Goal: Check status: Check status

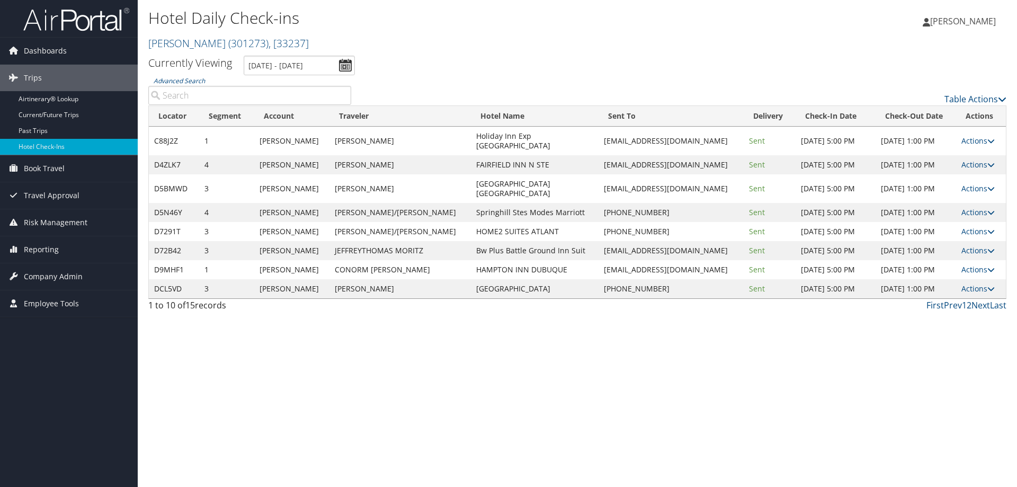
click at [505, 299] on div "First Prev 1 2 Next Last" at bounding box center [687, 305] width 640 height 13
click at [297, 67] on input "9/11/2025 - 9/11/2025" at bounding box center [299, 66] width 111 height 20
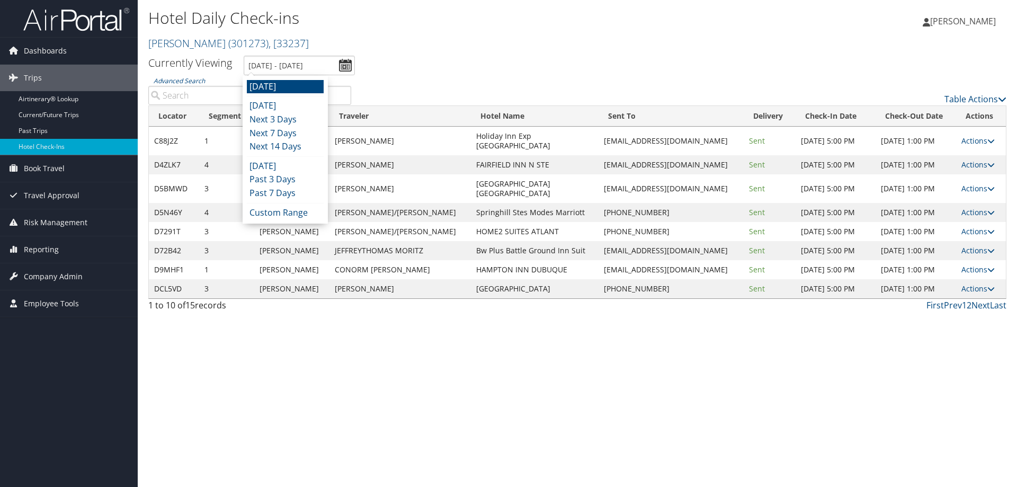
click at [297, 85] on li "Tomorrow" at bounding box center [285, 87] width 77 height 14
type input "9/11/2025 - 9/11/2025"
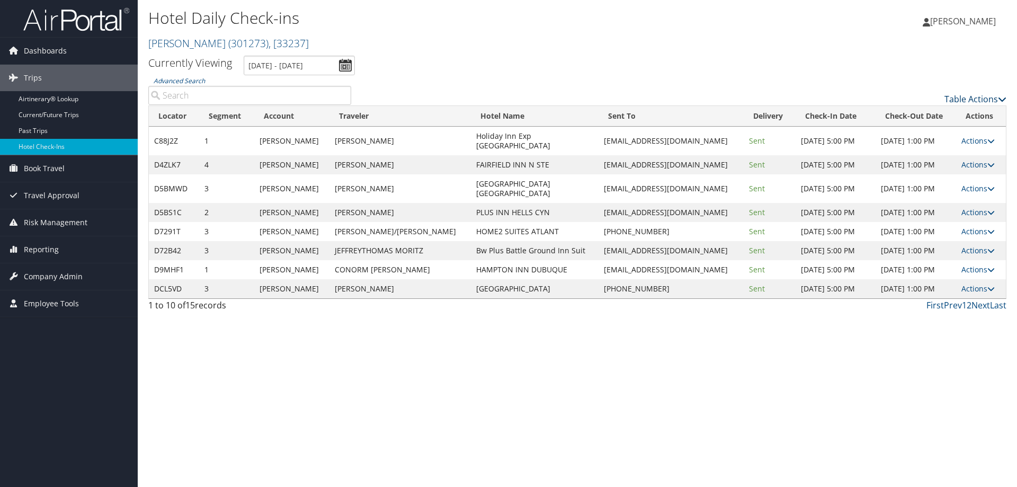
click at [961, 98] on link "Table Actions" at bounding box center [975, 99] width 62 height 12
click at [909, 150] on link "Page Length" at bounding box center [931, 151] width 139 height 18
click at [907, 155] on link "50" at bounding box center [931, 152] width 139 height 18
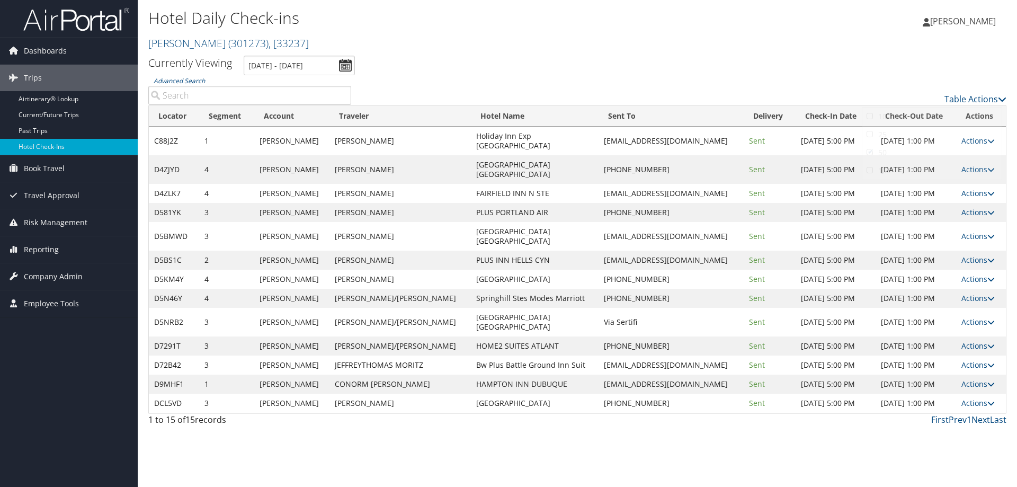
click at [749, 107] on th "Delivery" at bounding box center [769, 116] width 52 height 21
click at [977, 340] on link "Actions" at bounding box center [977, 345] width 33 height 10
click at [964, 375] on link "View Itinerary" at bounding box center [943, 377] width 91 height 18
click at [964, 340] on link "Actions" at bounding box center [977, 345] width 33 height 10
click at [954, 320] on link "Resend" at bounding box center [943, 323] width 91 height 18
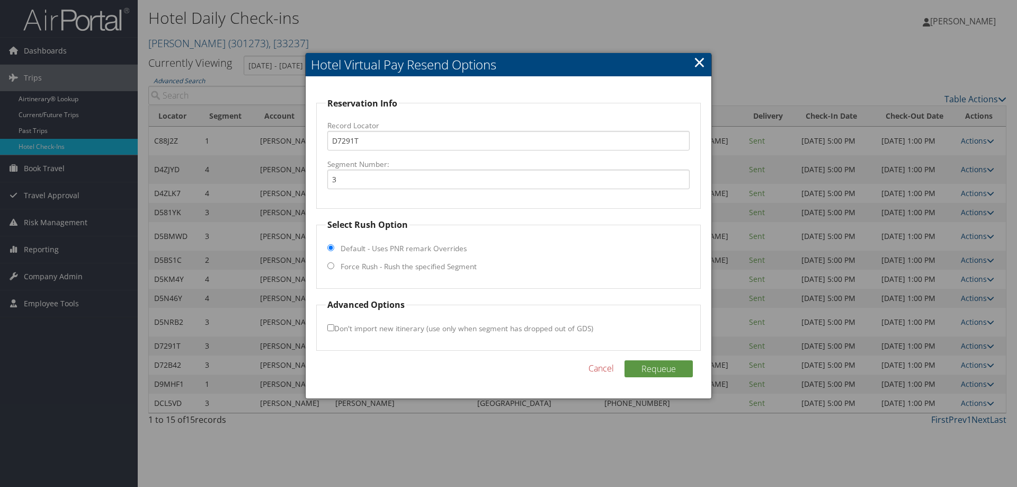
click at [372, 265] on label "Force Rush - Rush the specified Segment" at bounding box center [408, 266] width 136 height 11
click at [334, 265] on input "Force Rush - Rush the specified Segment" at bounding box center [330, 265] width 7 height 7
radio input "true"
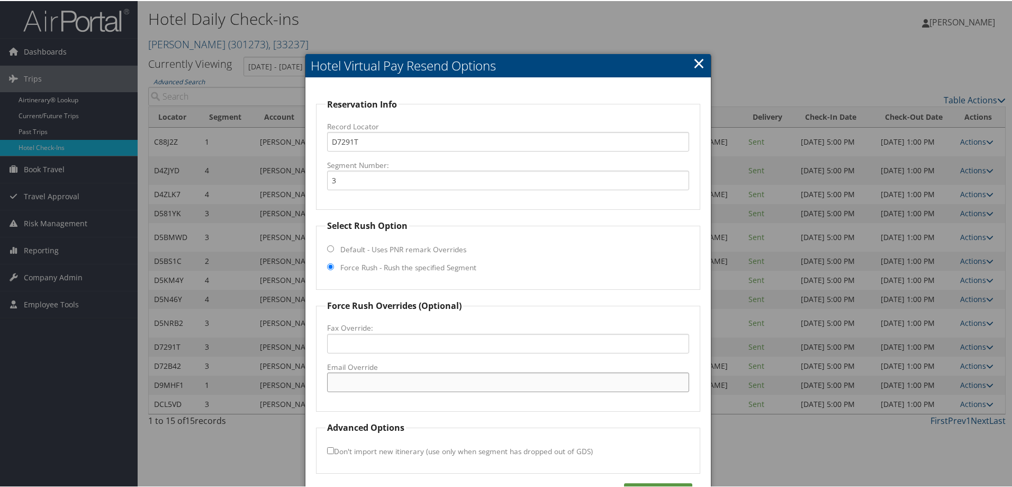
click at [381, 382] on input "Email Override" at bounding box center [508, 381] width 362 height 20
paste input "ATLTA_Home2@hilton.com"
type input "ATLTA_Home2@hilton.com"
click at [680, 483] on button "Requeue" at bounding box center [658, 490] width 68 height 17
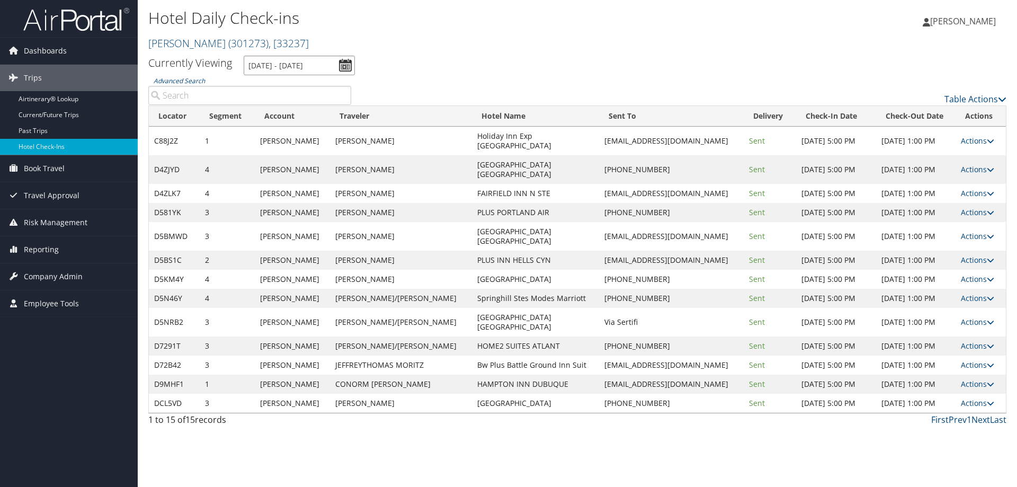
click at [328, 66] on input "9/11/2025 - 9/11/2025" at bounding box center [299, 66] width 111 height 20
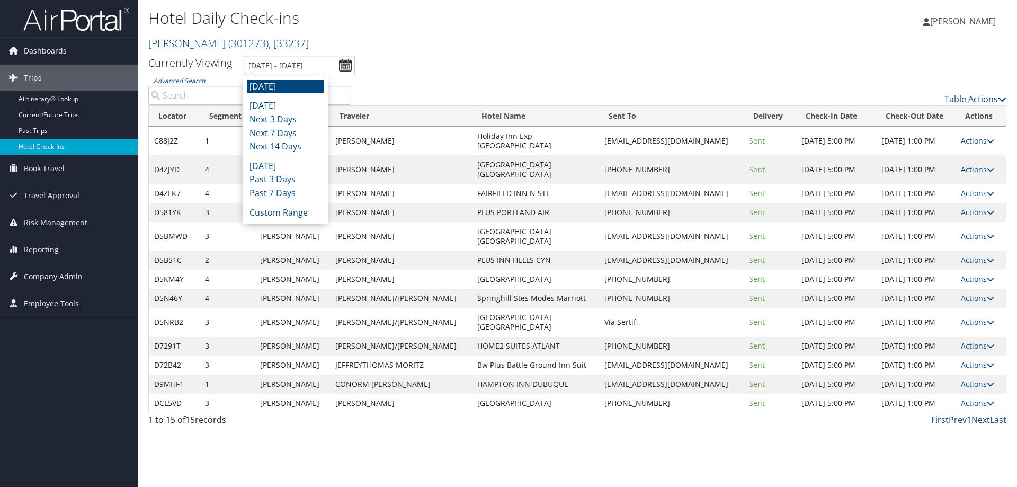
click at [288, 92] on li "Tomorrow" at bounding box center [285, 87] width 77 height 14
type input "9/11/2025 - 9/11/2025"
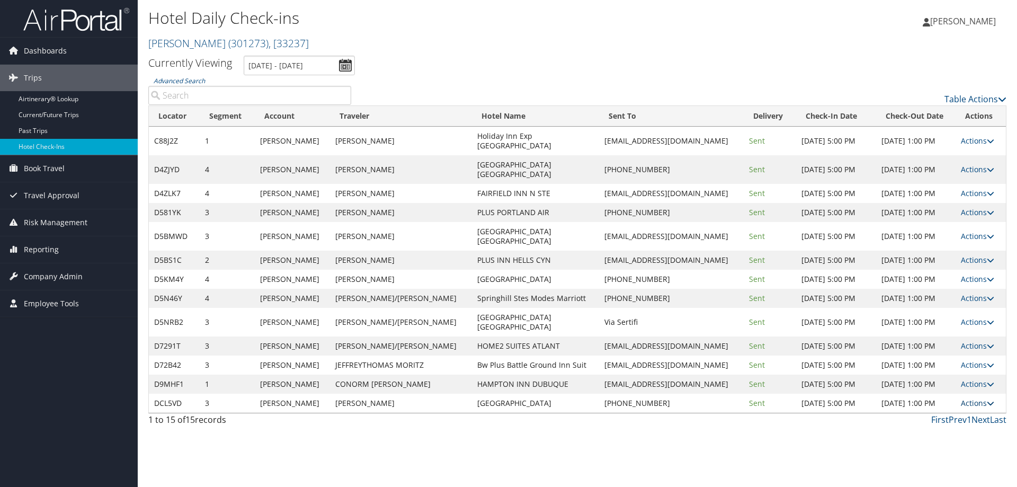
click at [980, 398] on link "Actions" at bounding box center [977, 403] width 33 height 10
click at [954, 432] on link "View Itinerary" at bounding box center [943, 434] width 91 height 18
click at [972, 398] on link "Actions" at bounding box center [977, 403] width 33 height 10
click at [959, 376] on link "Resend" at bounding box center [943, 380] width 91 height 18
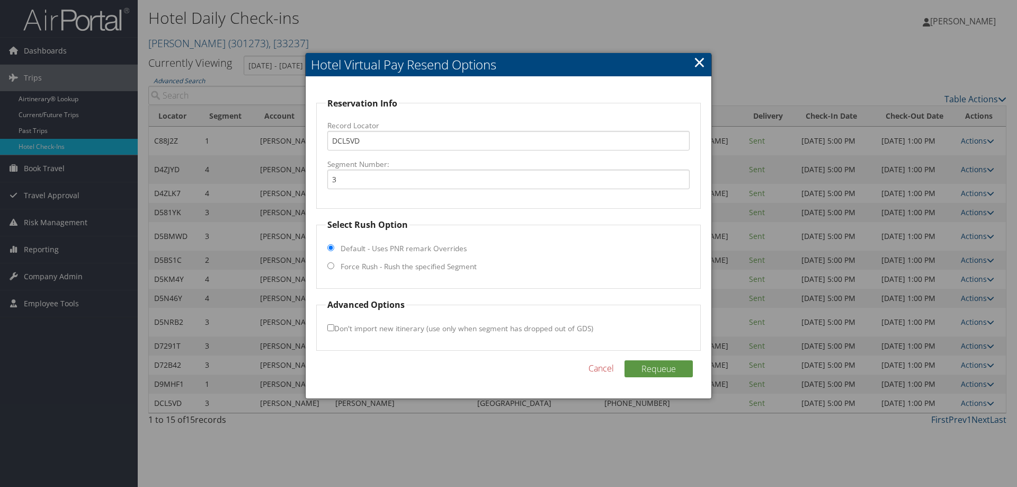
click at [414, 266] on label "Force Rush - Rush the specified Segment" at bounding box center [408, 266] width 136 height 11
click at [334, 266] on input "Force Rush - Rush the specified Segment" at bounding box center [330, 265] width 7 height 7
radio input "true"
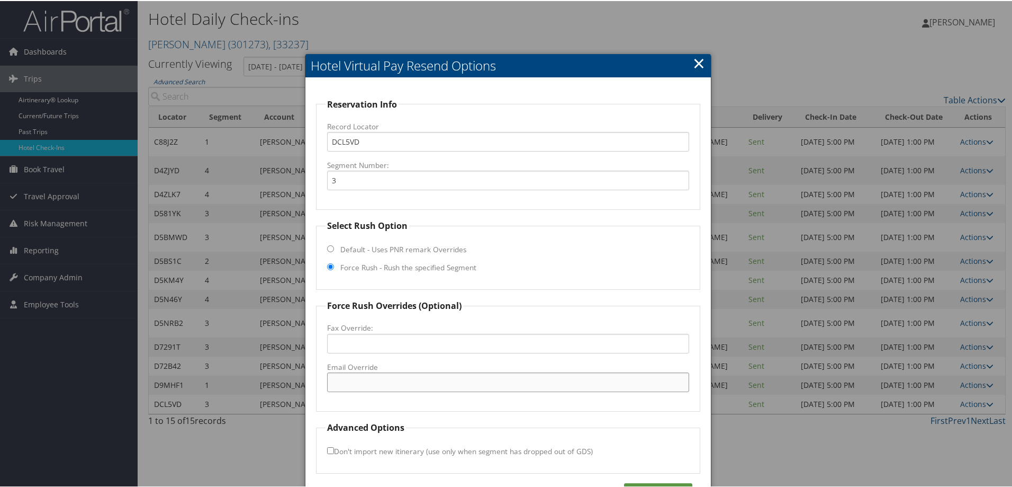
drag, startPoint x: 372, startPoint y: 380, endPoint x: 439, endPoint y: 400, distance: 70.7
click at [372, 380] on input "Email Override" at bounding box center [508, 381] width 362 height 20
paste input "[EMAIL_ADDRESS][DOMAIN_NAME]"
type input "[EMAIL_ADDRESS][DOMAIN_NAME]"
click at [662, 486] on button "Requeue" at bounding box center [658, 490] width 68 height 17
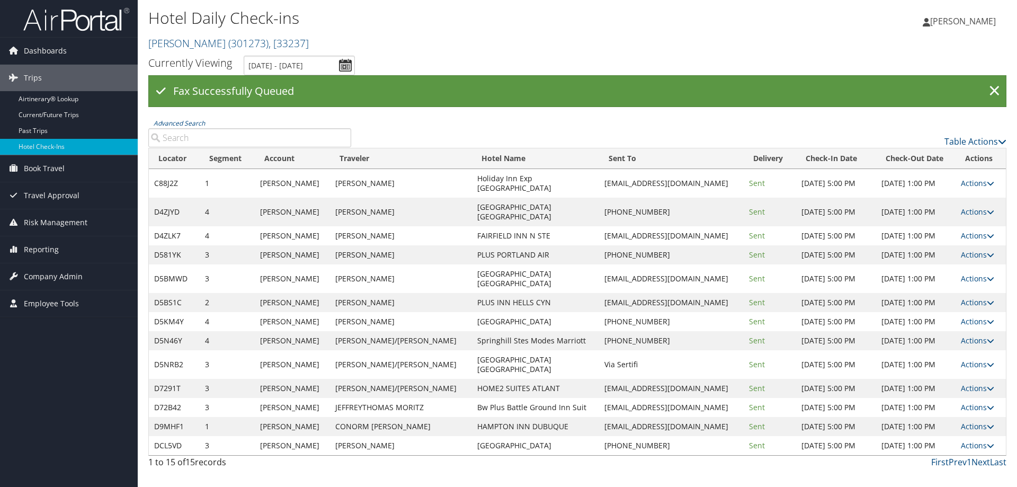
click at [508, 112] on div "Currently Viewing Currently Viewing 9/11/2025 - 9/11/2025 Fax Successfully Queu…" at bounding box center [577, 265] width 858 height 418
click at [311, 67] on input "[DATE] - [DATE]" at bounding box center [299, 66] width 111 height 20
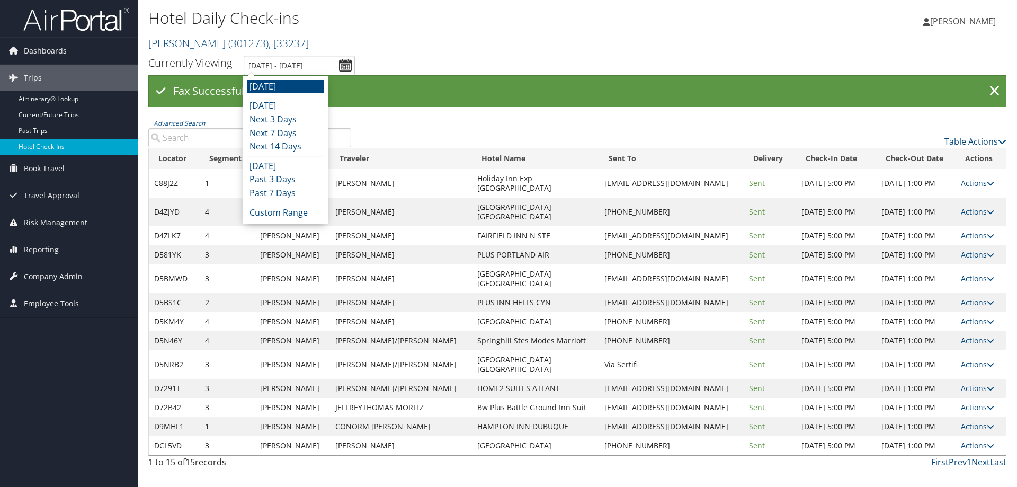
click at [293, 80] on li "[DATE]" at bounding box center [285, 87] width 77 height 14
type input "[DATE] - [DATE]"
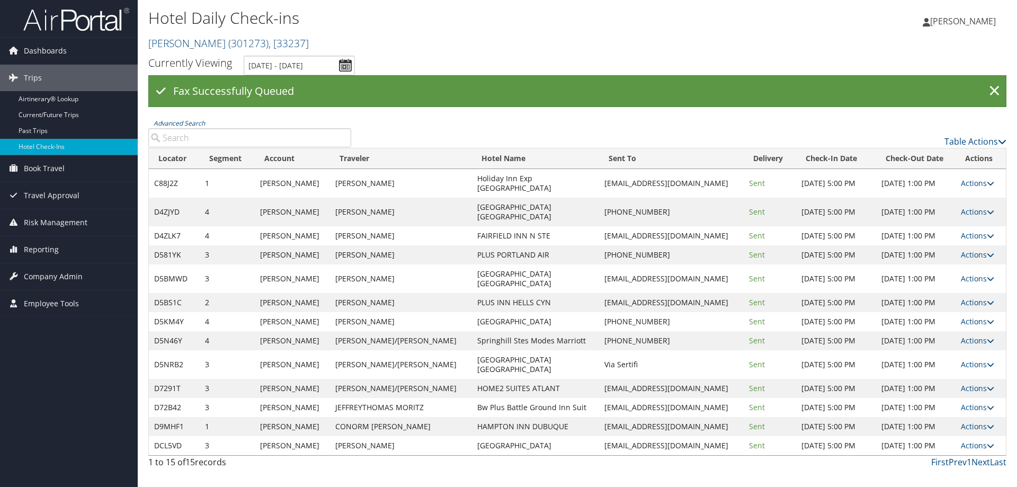
click at [645, 128] on div "Table Actions" at bounding box center [687, 133] width 656 height 30
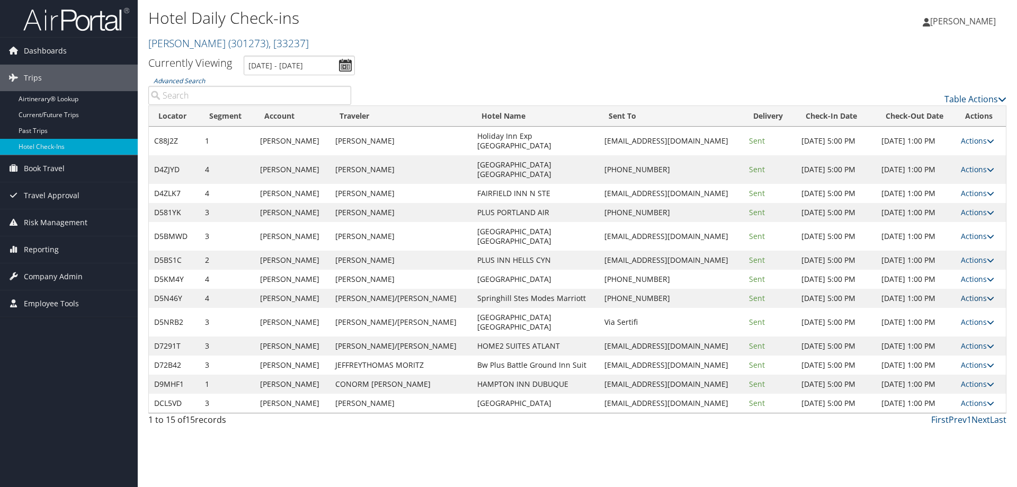
click at [979, 293] on link "Actions" at bounding box center [977, 298] width 33 height 10
click at [952, 341] on link "View Itinerary" at bounding box center [943, 339] width 91 height 18
click at [965, 293] on link "Actions" at bounding box center [977, 298] width 33 height 10
click at [956, 283] on link "Resend" at bounding box center [943, 285] width 91 height 18
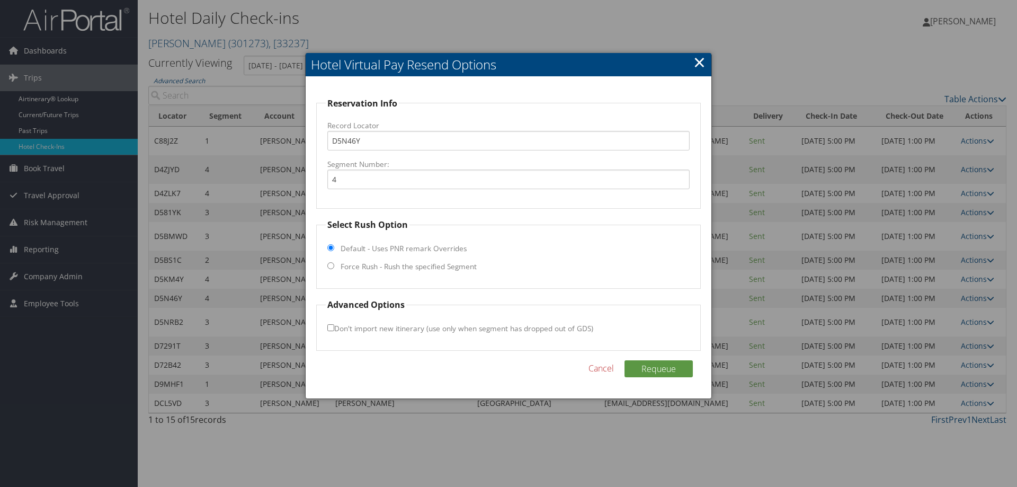
click at [361, 264] on label "Force Rush - Rush the specified Segment" at bounding box center [408, 266] width 136 height 11
click at [334, 264] on input "Force Rush - Rush the specified Segment" at bounding box center [330, 265] width 7 height 7
radio input "true"
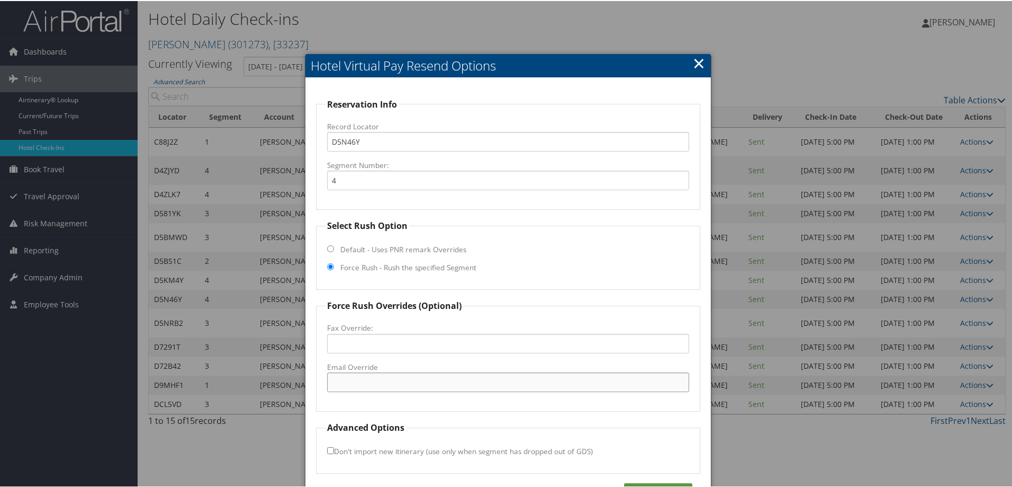
drag, startPoint x: 355, startPoint y: 383, endPoint x: 361, endPoint y: 383, distance: 5.3
click at [355, 384] on input "Email Override" at bounding box center [508, 381] width 362 height 20
paste input "[DOMAIN_NAME][EMAIL_ADDRESS][DOMAIN_NAME]"
type input "[DOMAIN_NAME][EMAIL_ADDRESS][DOMAIN_NAME]"
click at [648, 484] on button "Requeue" at bounding box center [658, 490] width 68 height 17
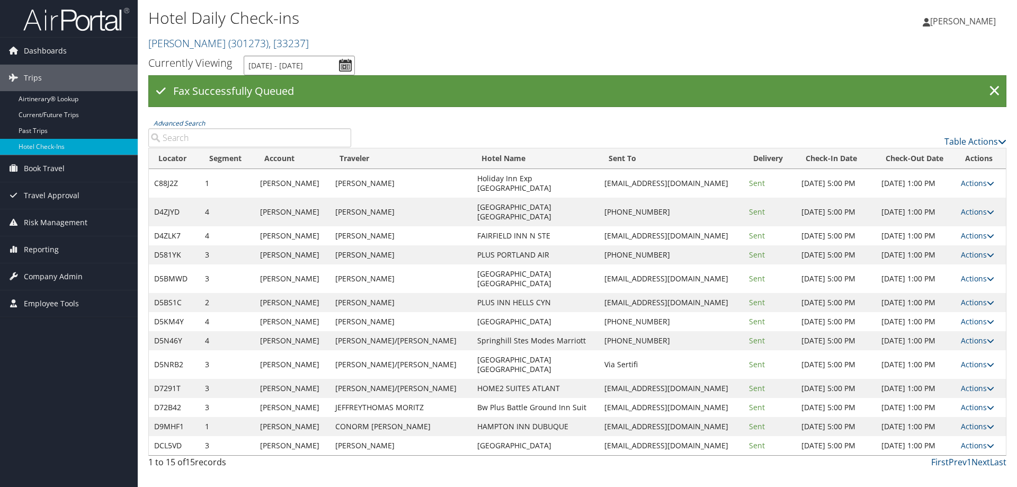
click at [303, 74] on input "[DATE] - [DATE]" at bounding box center [299, 66] width 111 height 20
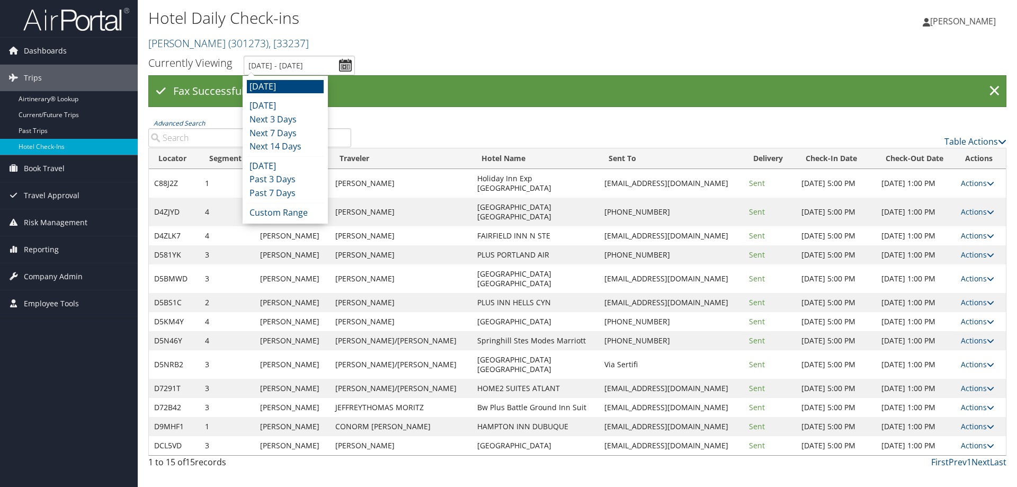
click at [297, 91] on li "[DATE]" at bounding box center [285, 87] width 77 height 14
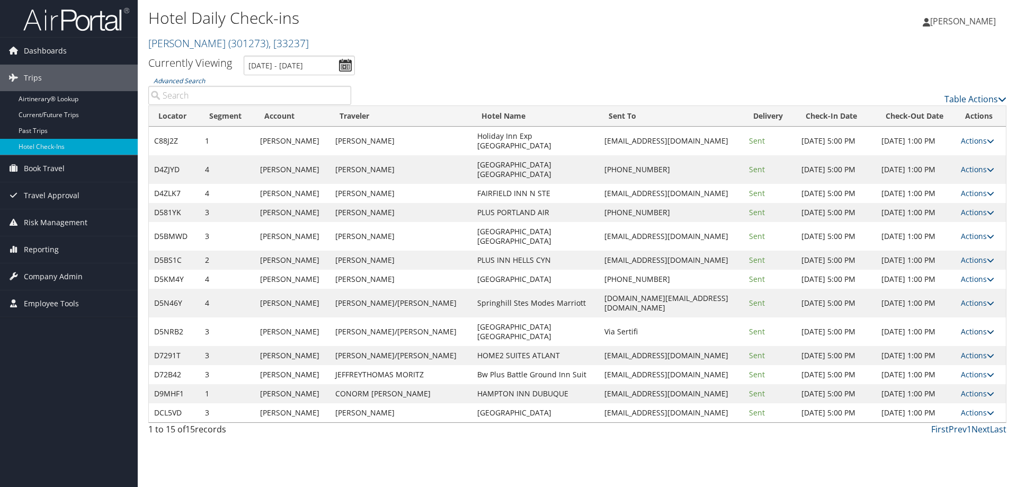
click at [980, 326] on link "Actions" at bounding box center [977, 331] width 33 height 10
click at [968, 357] on link "View Itinerary" at bounding box center [943, 358] width 91 height 18
click at [290, 72] on input "[DATE] - [DATE]" at bounding box center [299, 66] width 111 height 20
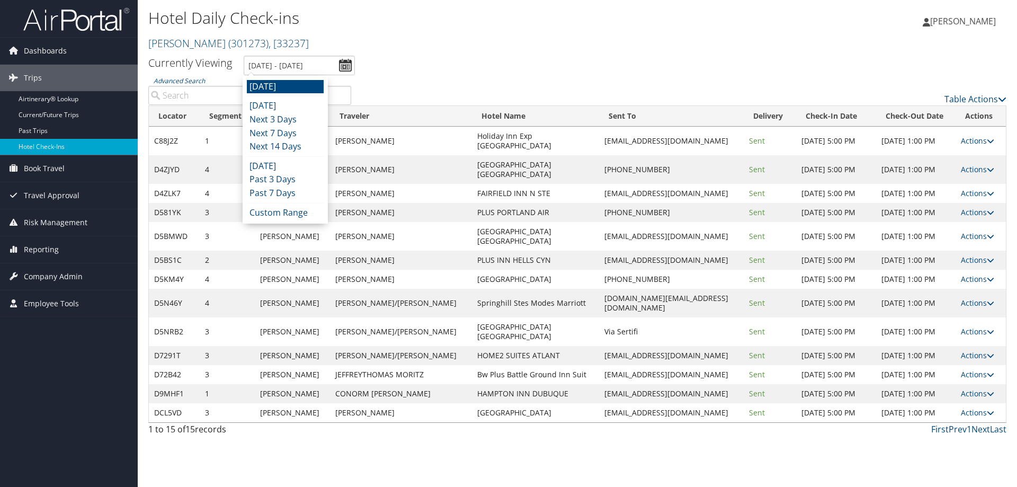
click at [280, 88] on li "[DATE]" at bounding box center [285, 87] width 77 height 14
type input "[DATE] - [DATE]"
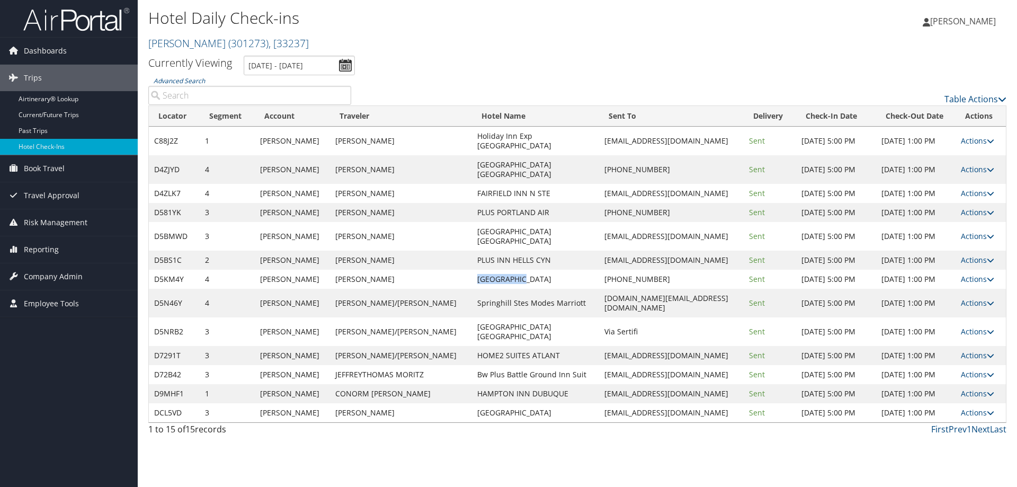
drag, startPoint x: 429, startPoint y: 251, endPoint x: 481, endPoint y: 246, distance: 52.6
click at [481, 270] on td "[GEOGRAPHIC_DATA]" at bounding box center [536, 279] width 128 height 19
copy td "LAKE OSWEGO"
click at [967, 274] on link "Actions" at bounding box center [977, 279] width 33 height 10
click at [961, 263] on link "Resend" at bounding box center [943, 266] width 91 height 18
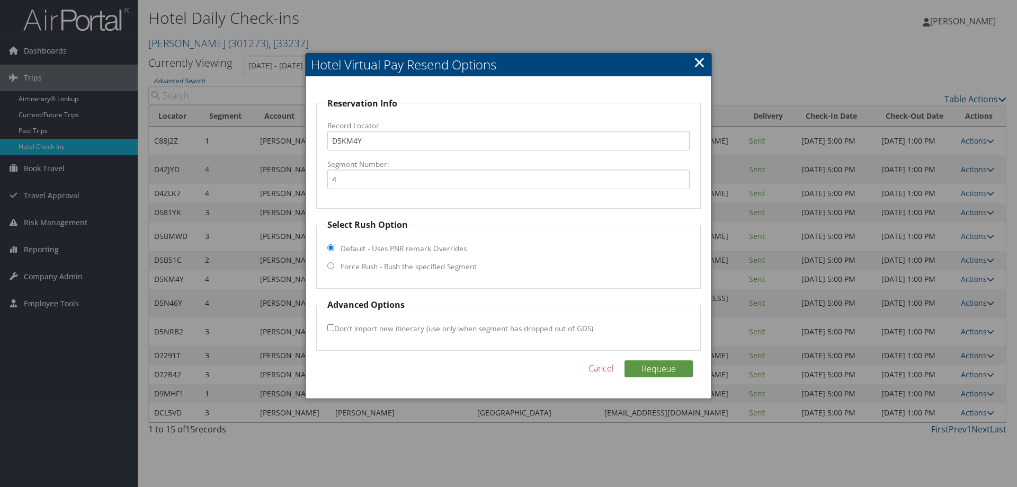
click at [369, 269] on label "Force Rush - Rush the specified Segment" at bounding box center [408, 266] width 136 height 11
click at [334, 269] on input "Force Rush - Rush the specified Segment" at bounding box center [330, 265] width 7 height 7
radio input "true"
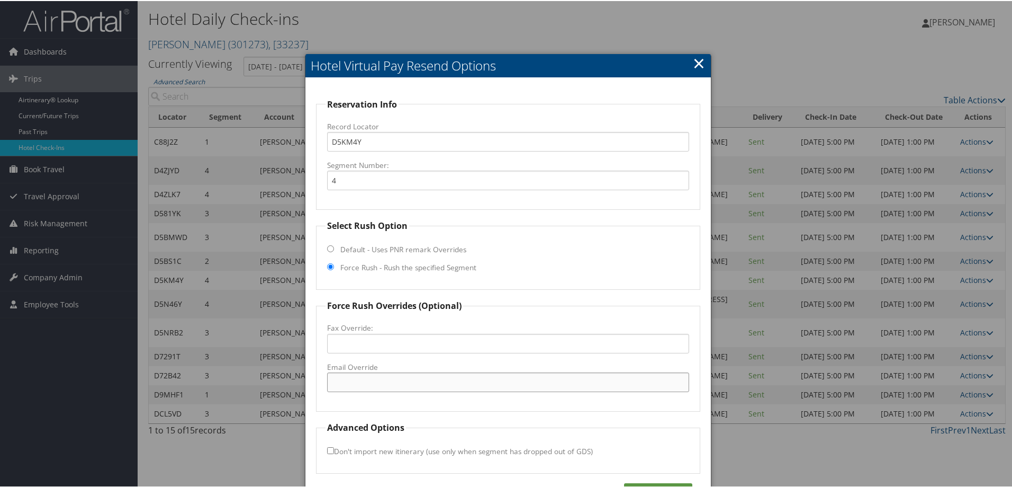
click at [371, 379] on input "Email Override" at bounding box center [508, 381] width 362 height 20
paste input "[EMAIL_ADDRESS][DOMAIN_NAME]"
type input "[EMAIL_ADDRESS][DOMAIN_NAME]"
click at [671, 484] on button "Requeue" at bounding box center [658, 490] width 68 height 17
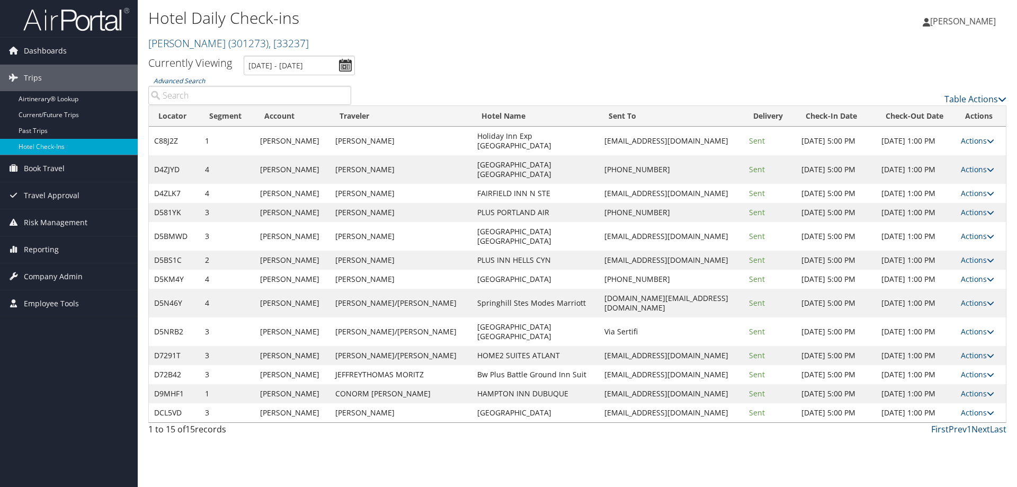
click at [719, 64] on ul "Currently Viewing 9/11/2025 - 9/11/2025" at bounding box center [571, 66] width 869 height 20
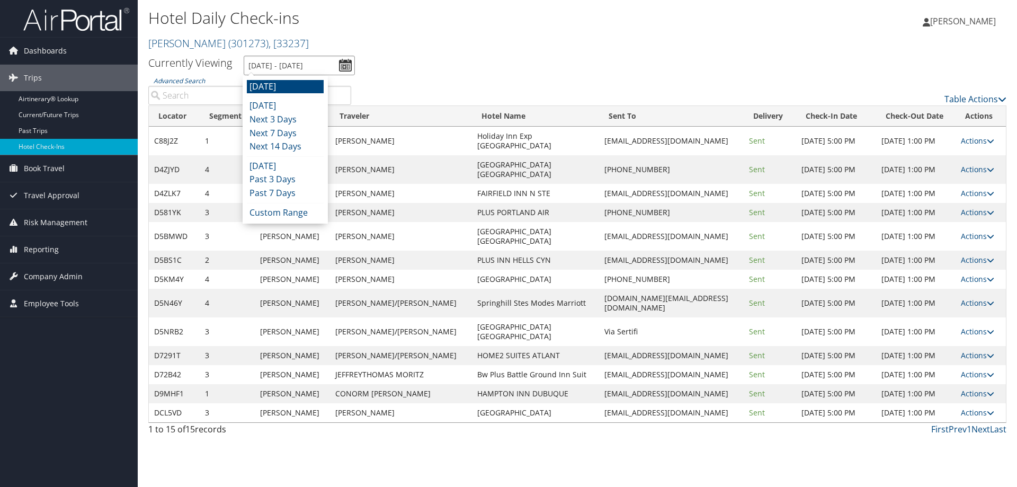
click at [302, 60] on input "[DATE] - [DATE]" at bounding box center [299, 66] width 111 height 20
click at [303, 84] on li "[DATE]" at bounding box center [285, 87] width 77 height 14
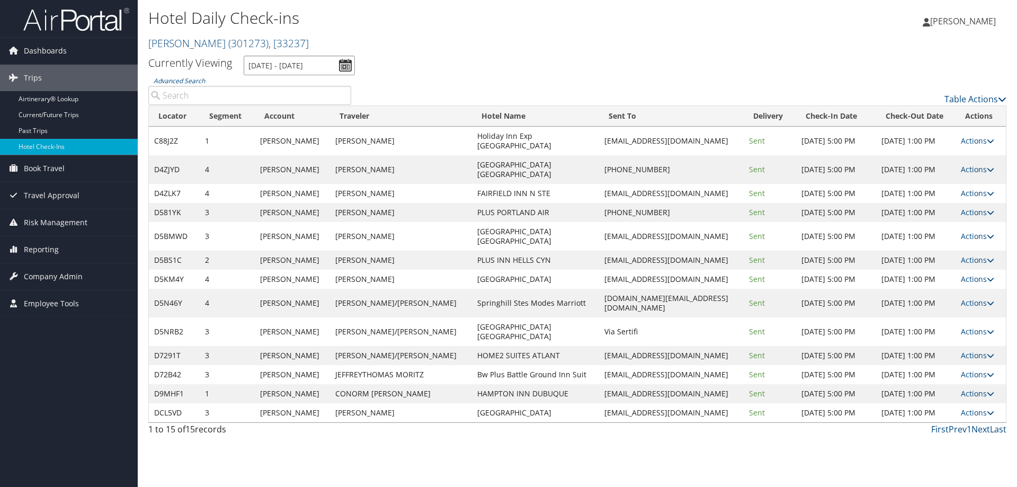
click at [274, 61] on input "[DATE] - [DATE]" at bounding box center [299, 66] width 111 height 20
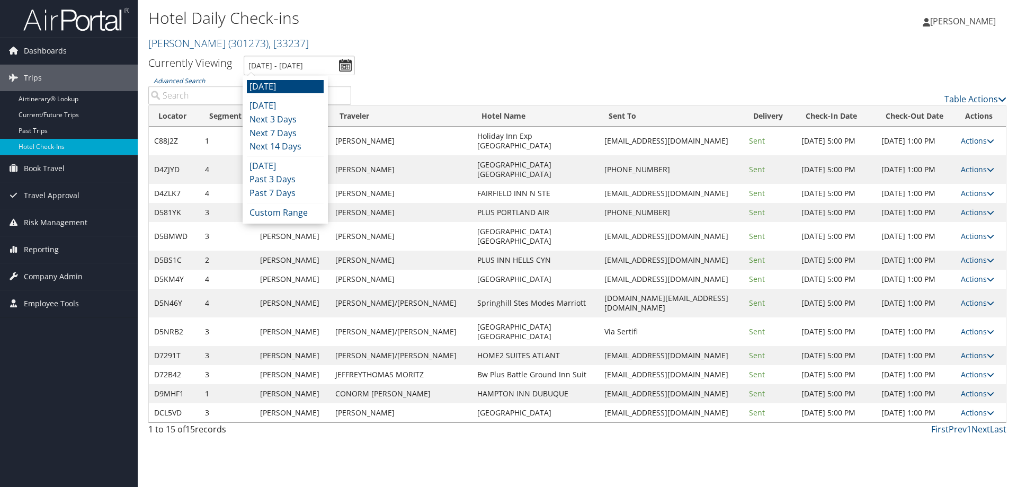
click at [282, 88] on li "[DATE]" at bounding box center [285, 87] width 77 height 14
type input "[DATE] - [DATE]"
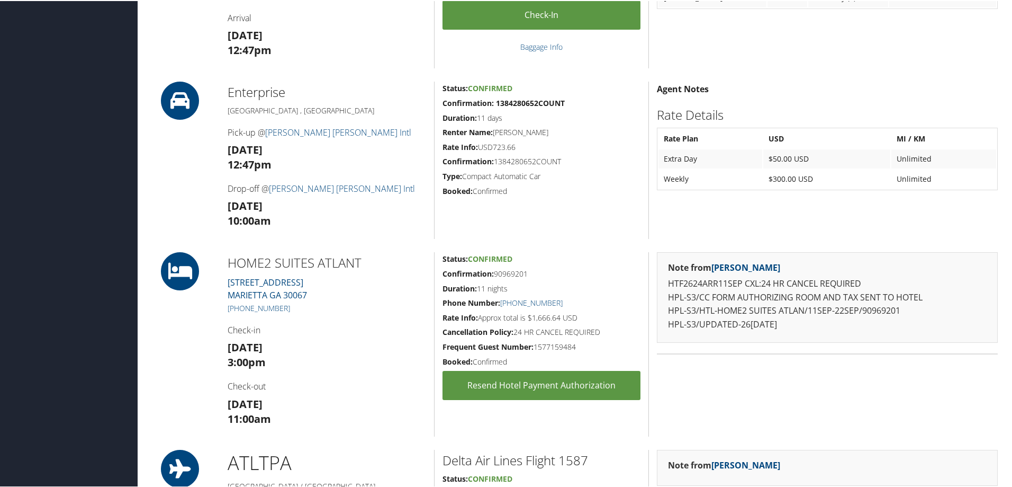
scroll to position [582, 0]
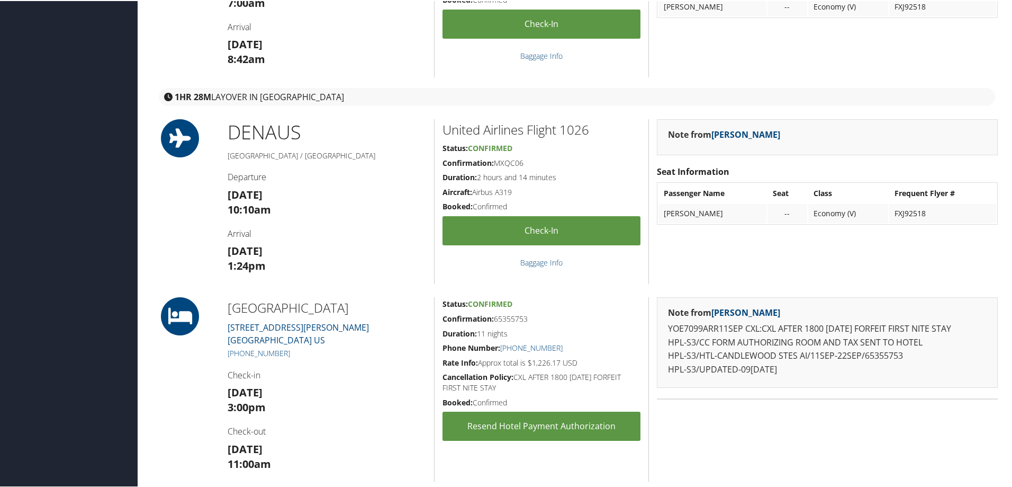
scroll to position [477, 0]
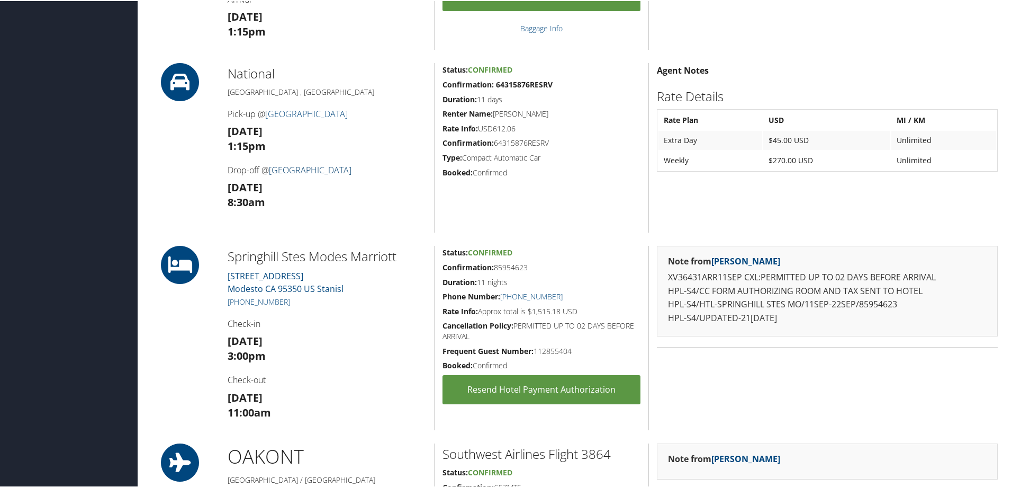
scroll to position [688, 0]
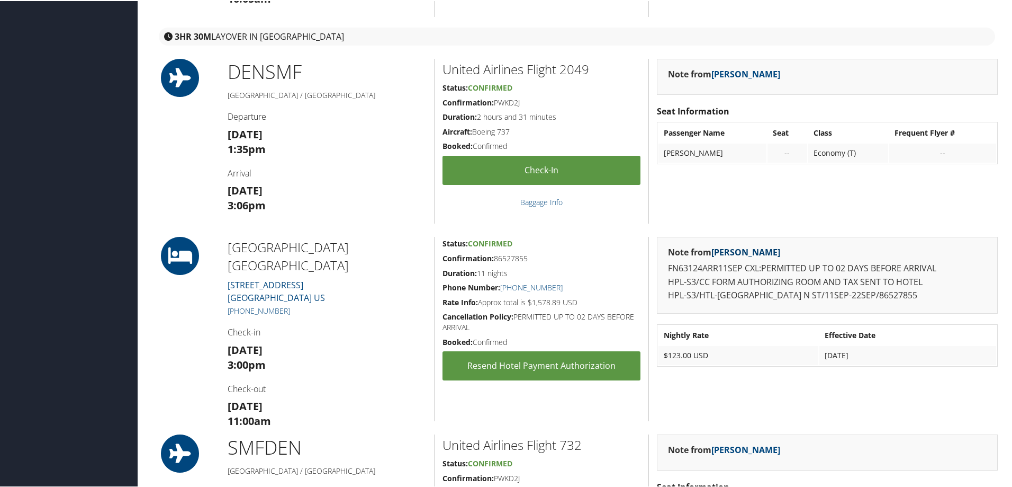
scroll to position [530, 0]
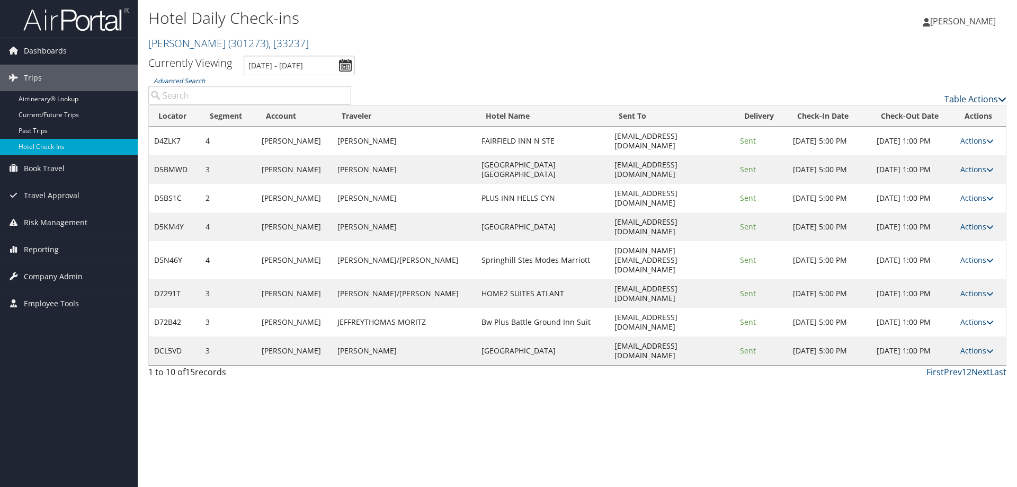
click at [961, 95] on link "Table Actions" at bounding box center [975, 99] width 62 height 12
click at [935, 148] on link "Page Length" at bounding box center [931, 151] width 139 height 18
click at [894, 149] on link "50" at bounding box center [931, 152] width 139 height 18
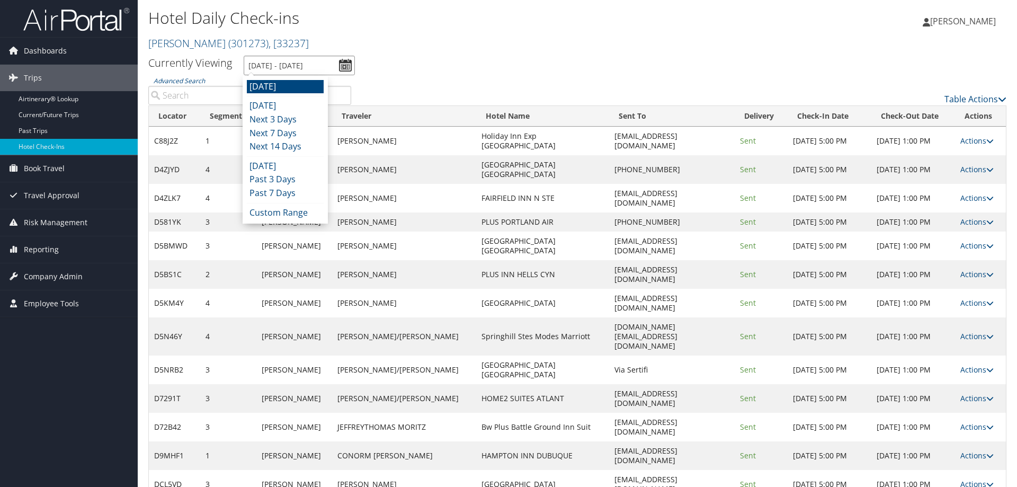
click at [326, 74] on input "9/11/2025 - 9/11/2025" at bounding box center [299, 66] width 111 height 20
click at [297, 85] on li "Tomorrow" at bounding box center [285, 87] width 77 height 14
type input "9/11/2025 - 9/11/2025"
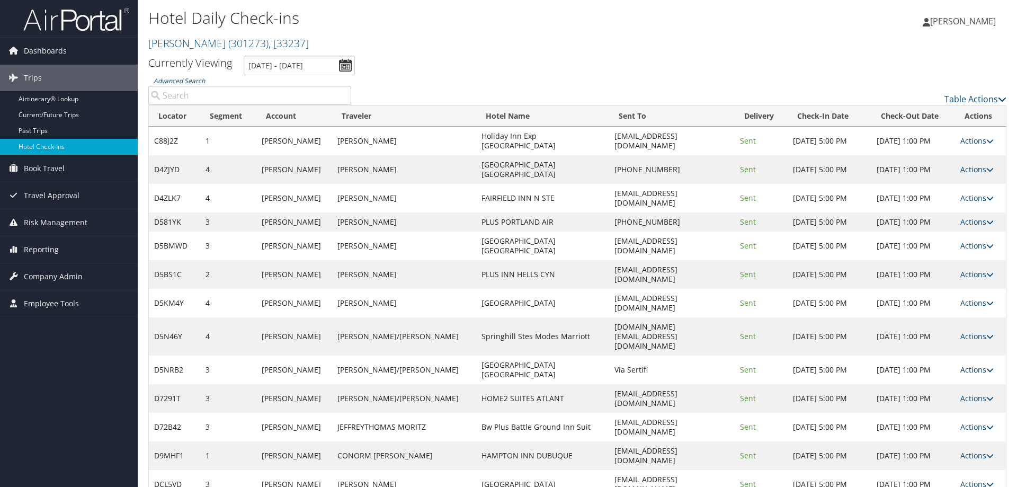
click at [968, 364] on link "Actions" at bounding box center [976, 369] width 33 height 10
click at [957, 360] on link "View Itinerary" at bounding box center [944, 358] width 91 height 18
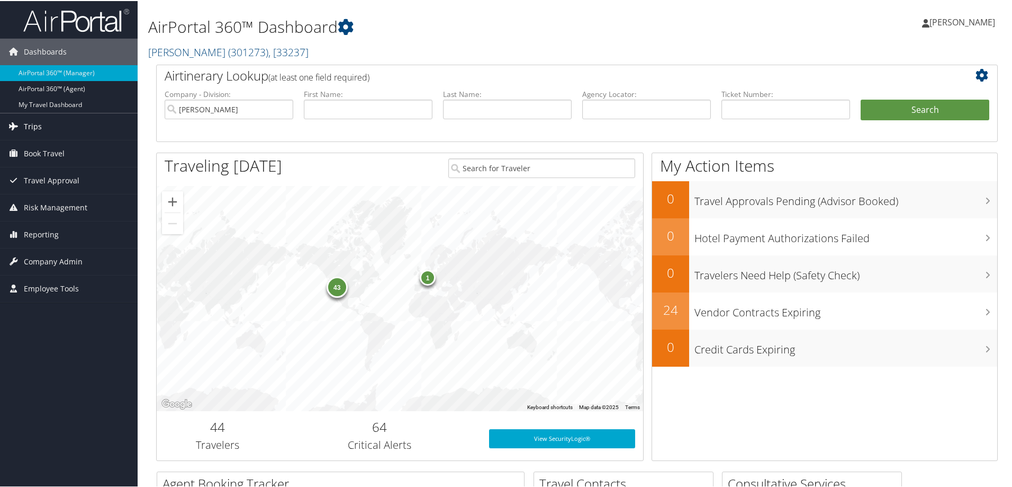
click at [86, 127] on link "Trips" at bounding box center [69, 125] width 138 height 26
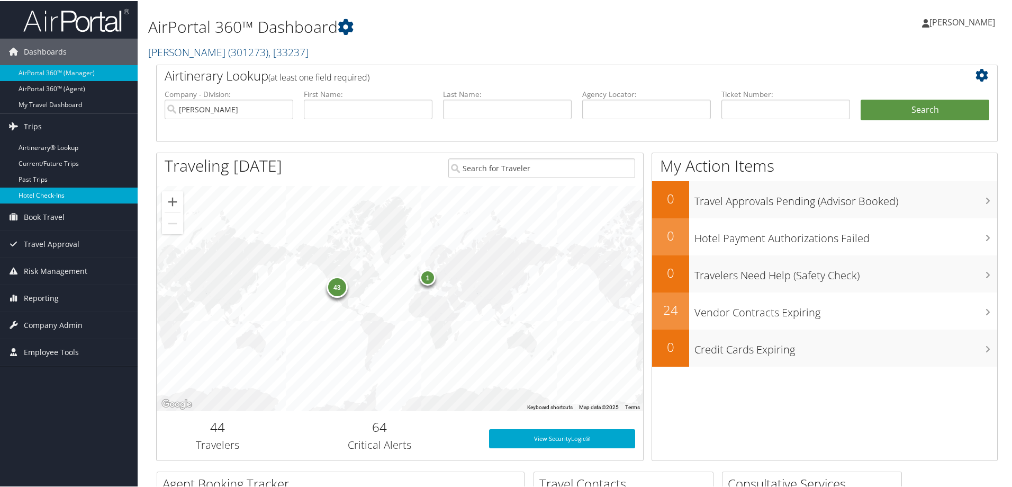
click at [90, 199] on link "Hotel Check-ins" at bounding box center [69, 194] width 138 height 16
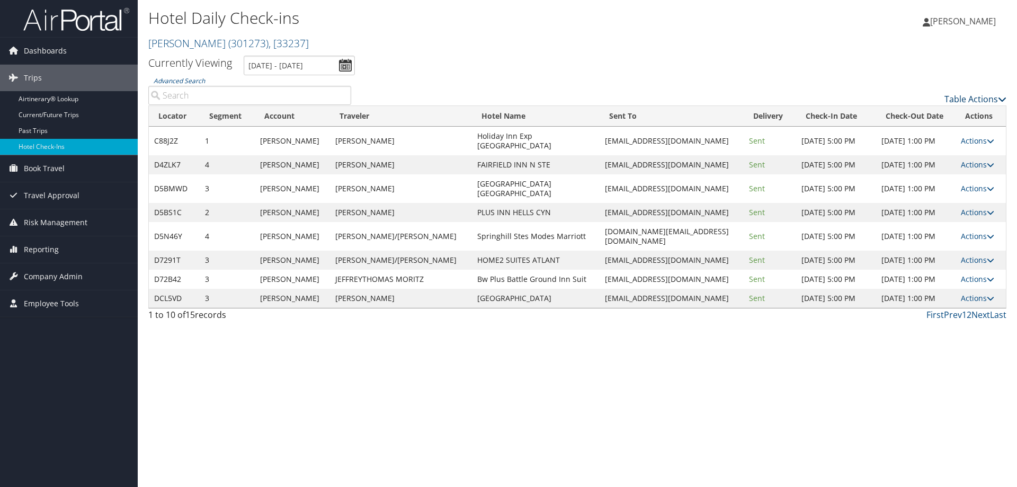
click at [970, 95] on link "Table Actions" at bounding box center [975, 99] width 62 height 12
click at [917, 145] on link "Page Length" at bounding box center [931, 151] width 139 height 18
click at [918, 136] on link "25" at bounding box center [931, 134] width 139 height 18
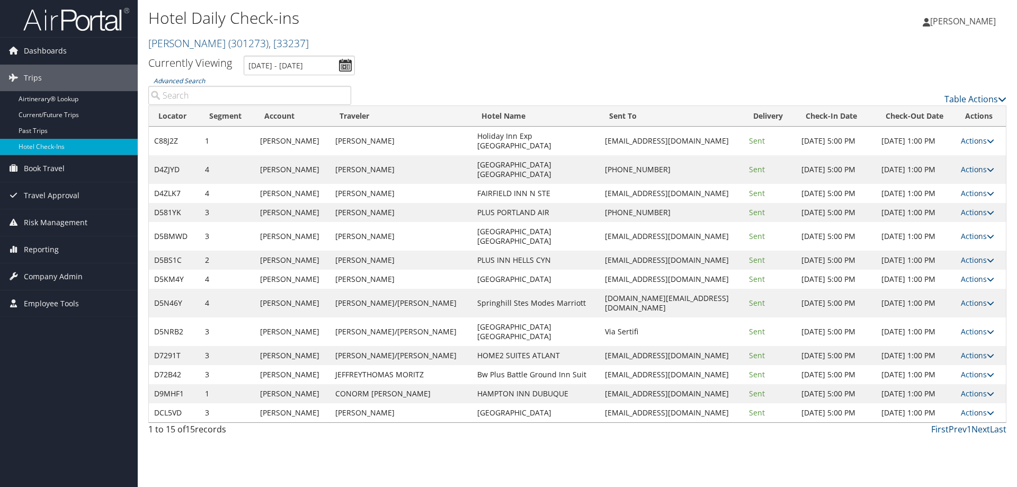
click at [699, 84] on div "Table Actions" at bounding box center [687, 90] width 656 height 30
click at [983, 326] on link "Actions" at bounding box center [977, 331] width 33 height 10
click at [944, 350] on link "View Itinerary" at bounding box center [943, 358] width 91 height 18
click at [457, 402] on div "Hotel Daily Check-ins [PERSON_NAME] ( 301273 ) , [ 33237 ] [PERSON_NAME] [PERSO…" at bounding box center [577, 243] width 879 height 487
click at [454, 429] on div "Hotel Daily Check-ins [PERSON_NAME] ( 301273 ) , [ 33237 ] [PERSON_NAME] [PERSO…" at bounding box center [577, 243] width 879 height 487
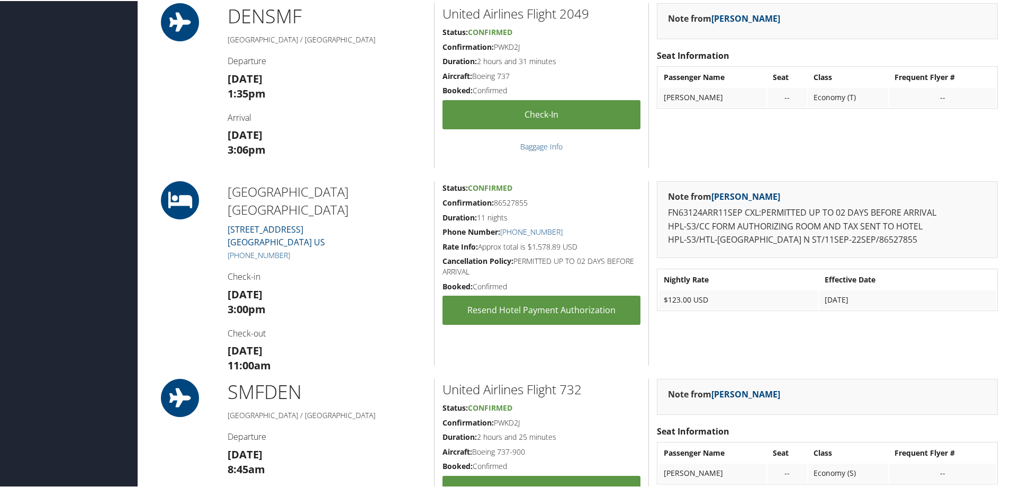
scroll to position [582, 0]
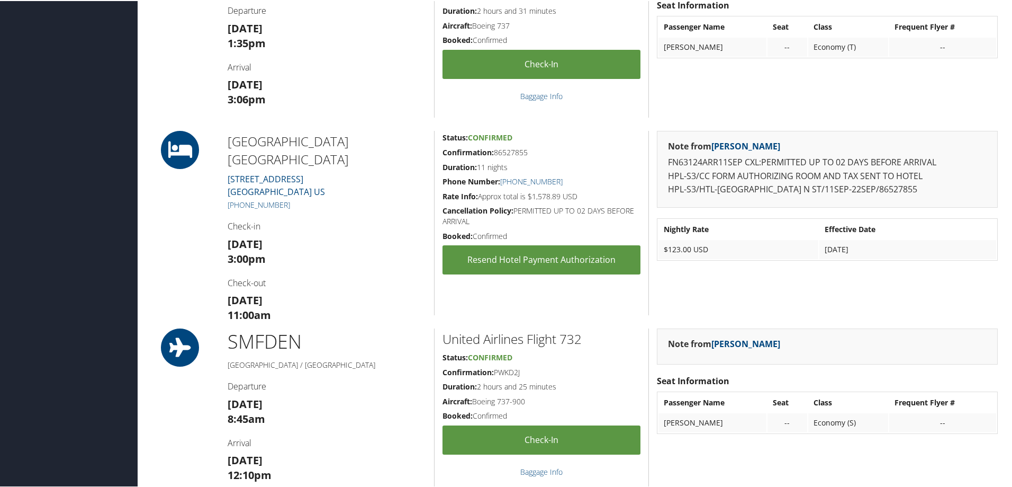
drag, startPoint x: 160, startPoint y: 266, endPoint x: 152, endPoint y: 272, distance: 10.3
click at [160, 266] on div at bounding box center [183, 222] width 71 height 184
